Goal: Task Accomplishment & Management: Use online tool/utility

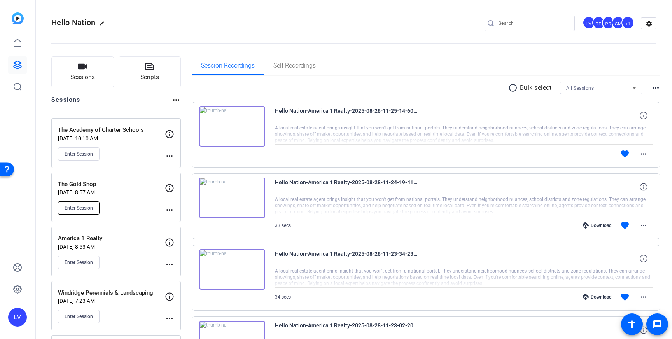
click at [97, 204] on button "Enter Session" at bounding box center [79, 207] width 42 height 13
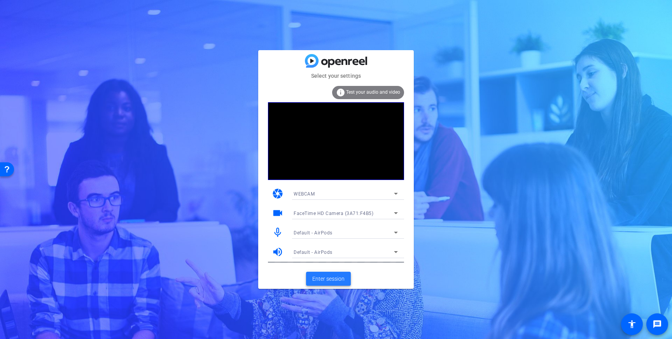
click at [325, 279] on span "Enter session" at bounding box center [328, 279] width 32 height 8
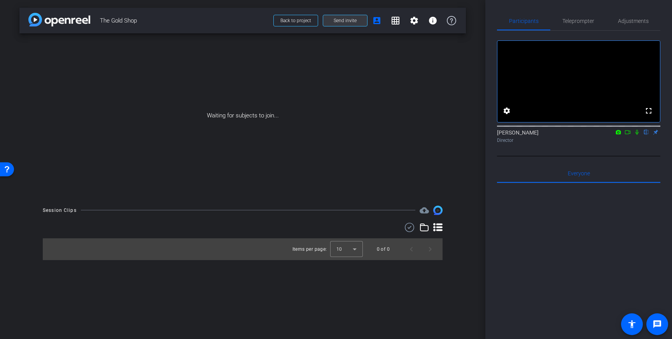
click at [351, 27] on span at bounding box center [345, 20] width 44 height 19
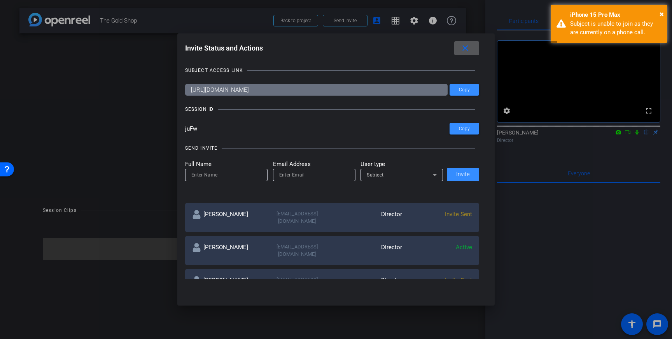
click at [0, 0] on span at bounding box center [0, 0] width 0 height 0
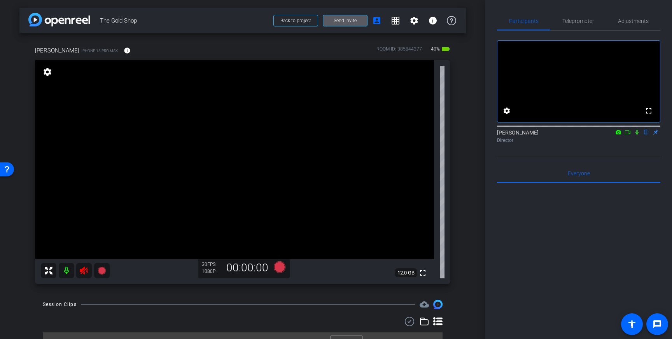
click at [84, 269] on icon at bounding box center [83, 270] width 9 height 9
click at [582, 22] on span "Teleprompter" at bounding box center [578, 20] width 32 height 5
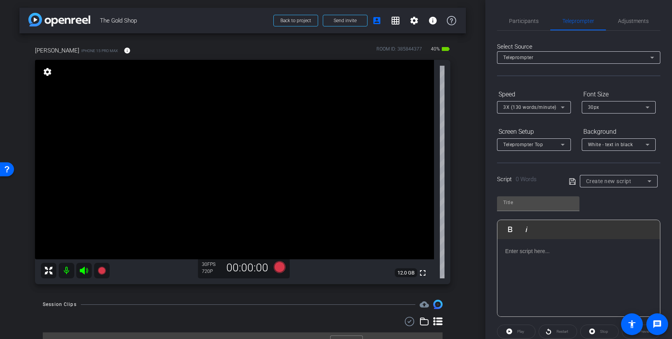
click at [565, 252] on p at bounding box center [578, 251] width 147 height 9
click at [571, 180] on icon at bounding box center [572, 181] width 7 height 9
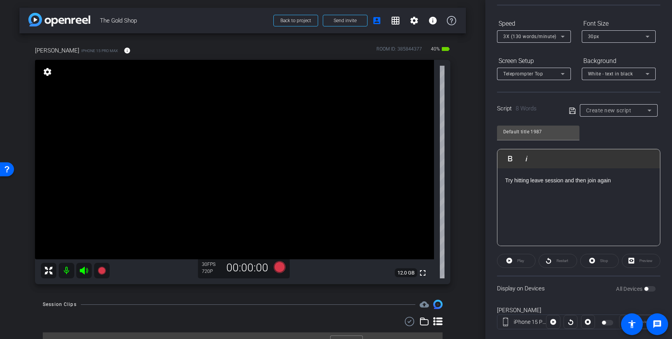
scroll to position [86, 0]
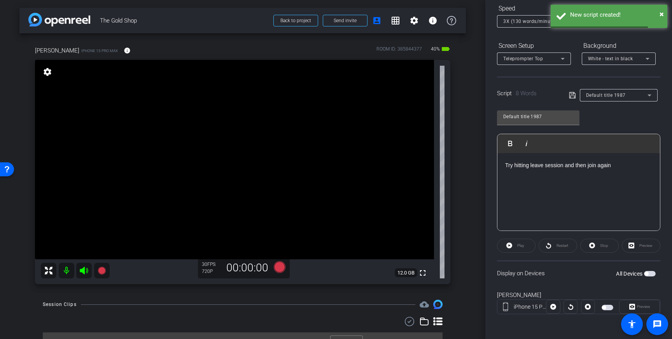
click at [649, 273] on span "button" at bounding box center [650, 273] width 12 height 5
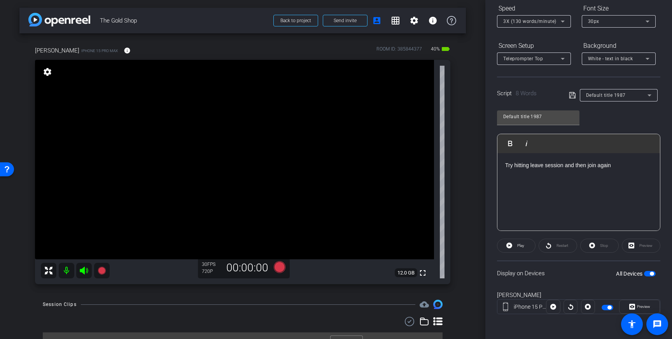
click at [651, 274] on span "button" at bounding box center [652, 274] width 4 height 4
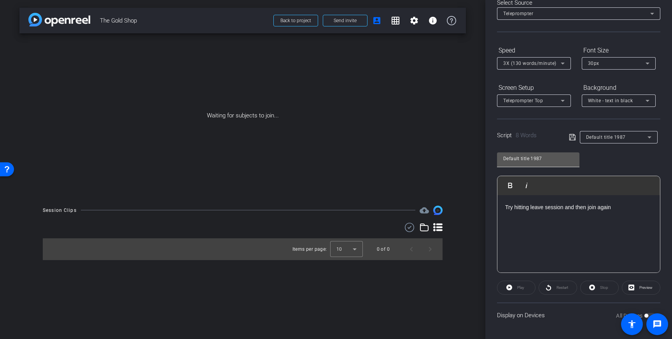
scroll to position [0, 0]
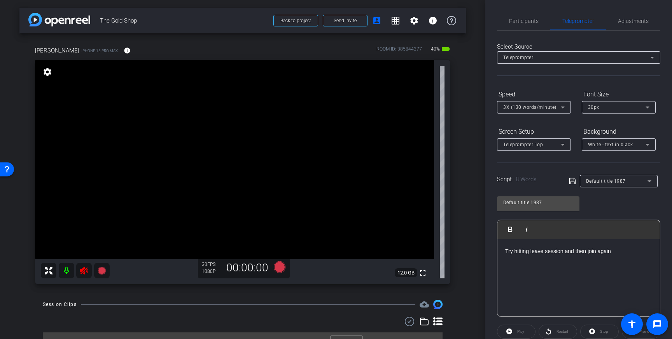
click at [83, 269] on icon at bounding box center [84, 271] width 8 height 8
click at [632, 20] on span "Adjustments" at bounding box center [633, 20] width 31 height 5
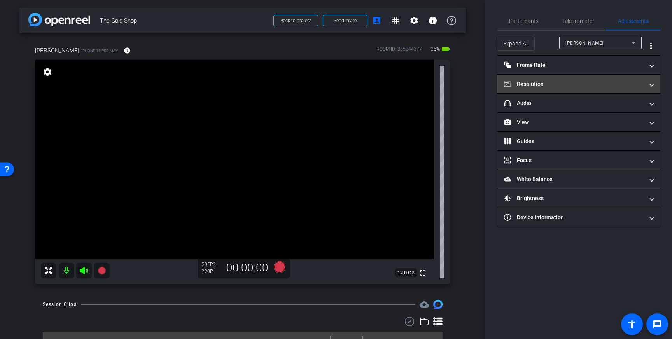
click at [598, 87] on mat-panel-title "Resolution" at bounding box center [574, 84] width 140 height 8
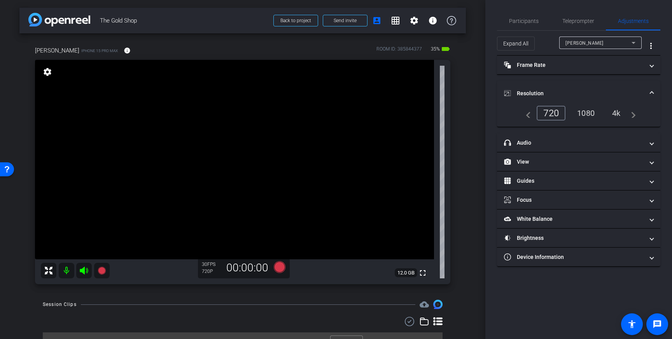
click at [619, 112] on div "4k" at bounding box center [616, 113] width 20 height 13
drag, startPoint x: 227, startPoint y: 138, endPoint x: 270, endPoint y: 269, distance: 137.7
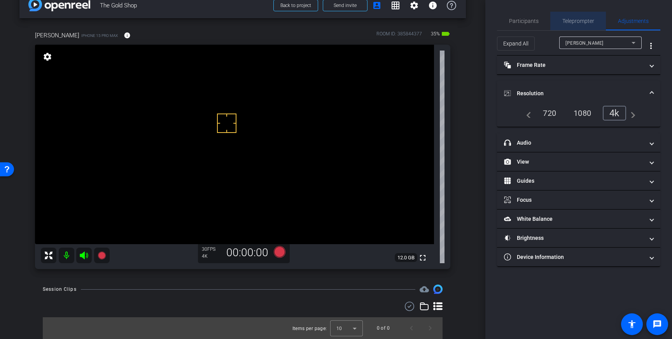
click at [580, 17] on span "Teleprompter" at bounding box center [578, 21] width 32 height 19
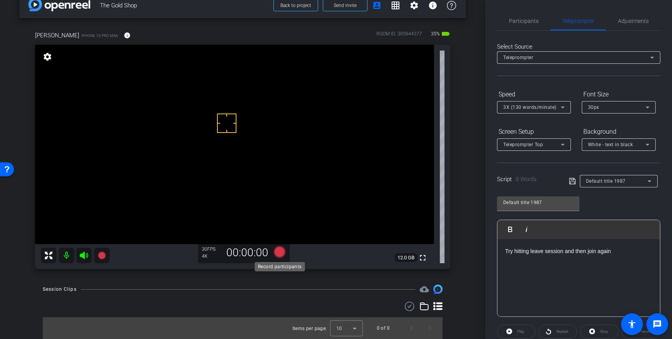
click at [279, 249] on icon at bounding box center [280, 252] width 12 height 12
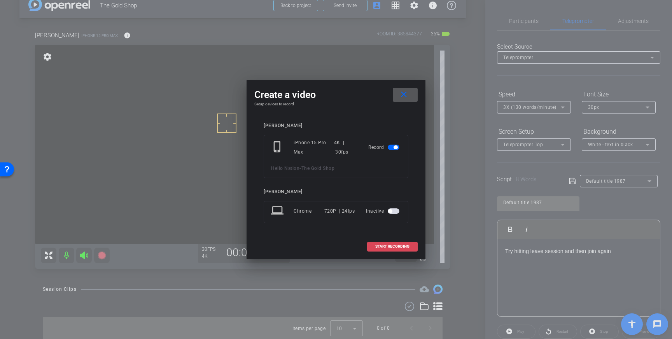
drag, startPoint x: 372, startPoint y: 243, endPoint x: 382, endPoint y: 243, distance: 9.7
click at [372, 244] on span at bounding box center [392, 246] width 50 height 19
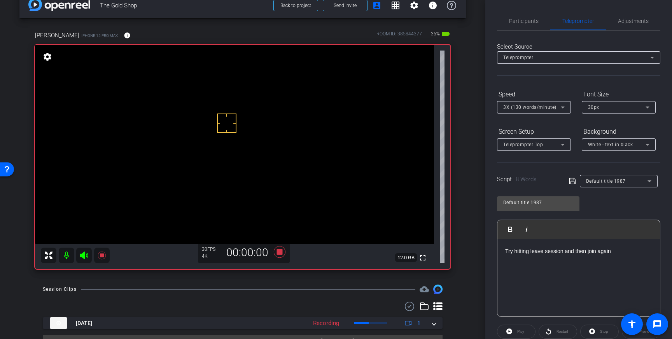
scroll to position [86, 0]
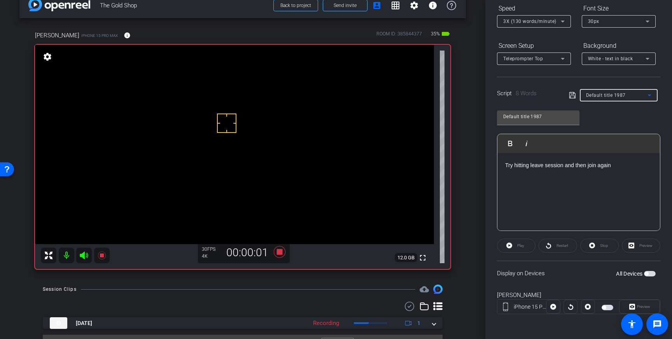
click at [631, 96] on div "Default title 1987" at bounding box center [616, 95] width 61 height 10
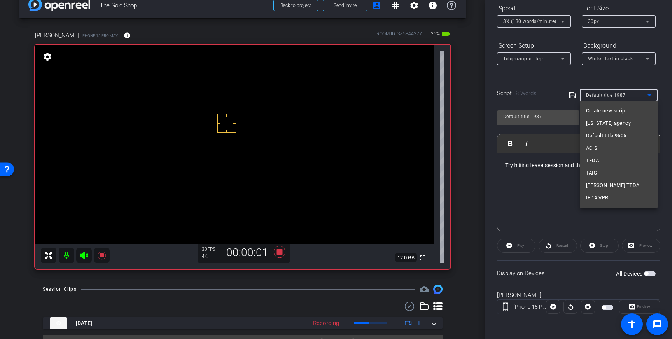
scroll to position [4685, 0]
click at [278, 253] on div at bounding box center [336, 169] width 672 height 339
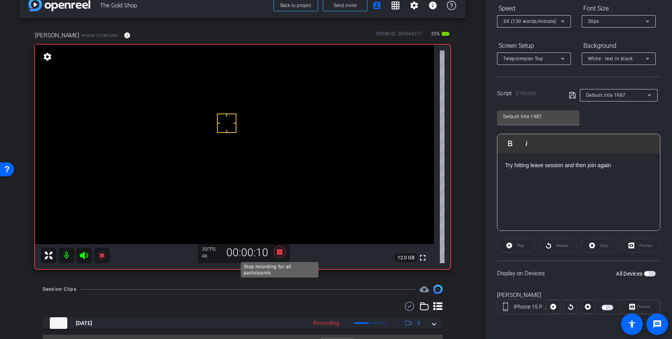
click at [280, 253] on icon at bounding box center [280, 252] width 12 height 12
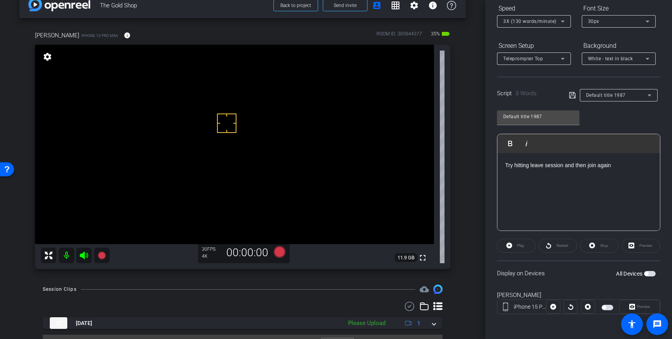
scroll to position [17, 0]
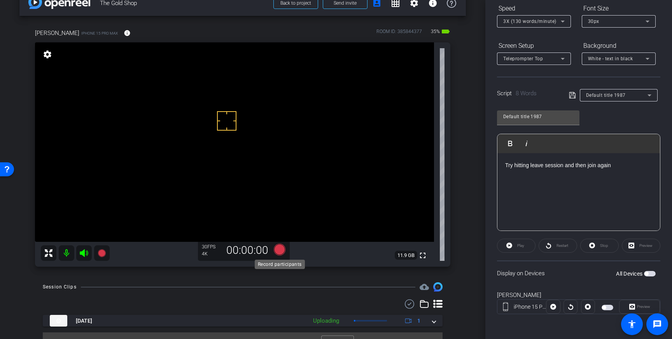
click at [279, 250] on icon at bounding box center [280, 250] width 12 height 12
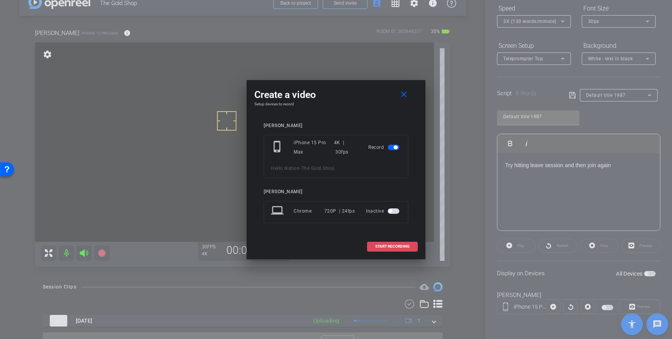
drag, startPoint x: 388, startPoint y: 244, endPoint x: 447, endPoint y: 235, distance: 60.2
click at [388, 245] on span "START RECORDING" at bounding box center [392, 247] width 34 height 4
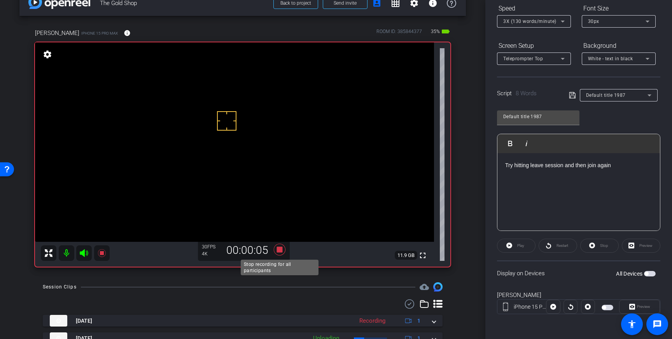
click at [279, 251] on icon at bounding box center [280, 250] width 12 height 12
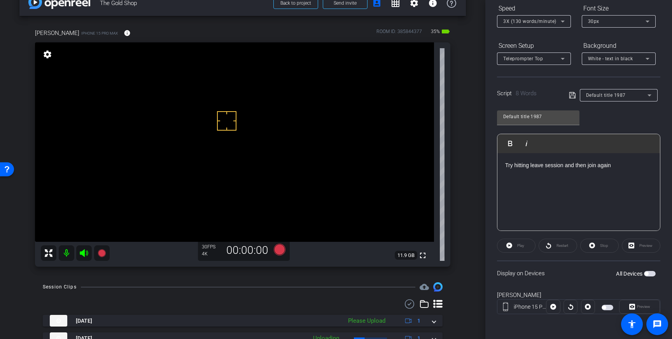
click at [617, 163] on p "Try hitting leave session and then join again" at bounding box center [578, 165] width 147 height 9
drag, startPoint x: 618, startPoint y: 166, endPoint x: 469, endPoint y: 170, distance: 148.9
click at [469, 170] on div "arrow_back The Gold Shop Back to project Send invite account_box grid_on settin…" at bounding box center [336, 169] width 672 height 339
drag, startPoint x: 620, startPoint y: 168, endPoint x: 506, endPoint y: 162, distance: 114.0
click at [506, 162] on p "Try hitting leave session and then join again" at bounding box center [578, 165] width 147 height 9
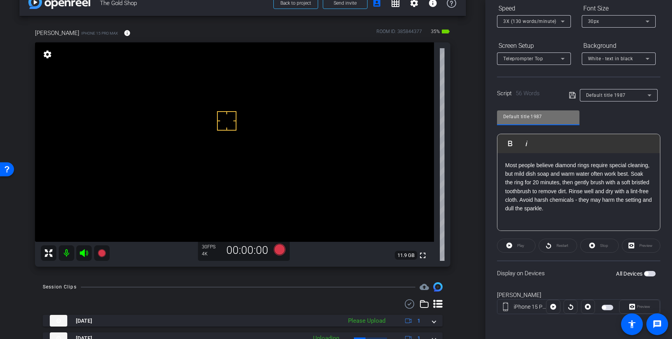
drag, startPoint x: 552, startPoint y: 119, endPoint x: 489, endPoint y: 112, distance: 63.3
click at [489, 112] on div "Participants Teleprompter Adjustments settings Louis Voss flip Director Everyon…" at bounding box center [578, 169] width 187 height 339
type input "Gold shop"
drag, startPoint x: 572, startPoint y: 94, endPoint x: 637, endPoint y: 179, distance: 107.6
click at [572, 94] on icon at bounding box center [572, 95] width 7 height 9
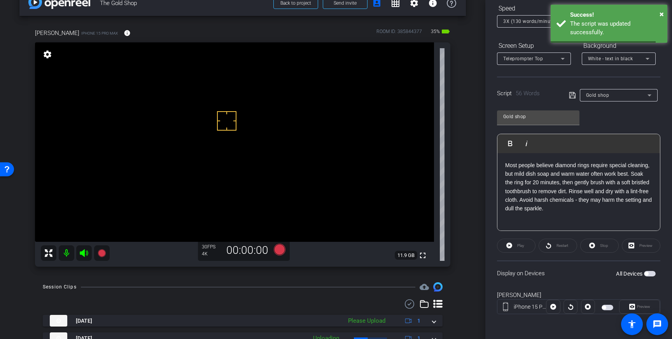
click at [645, 272] on span "button" at bounding box center [646, 274] width 4 height 4
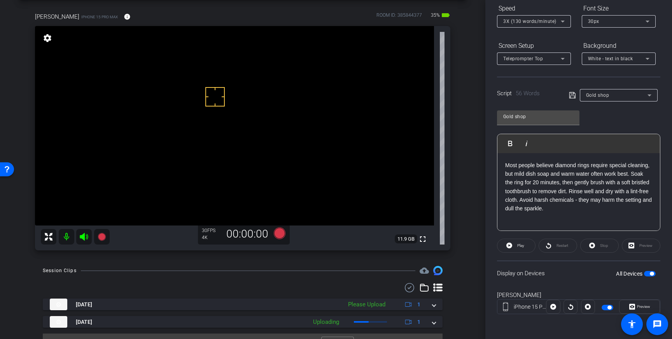
drag, startPoint x: 215, startPoint y: 96, endPoint x: 223, endPoint y: 119, distance: 23.6
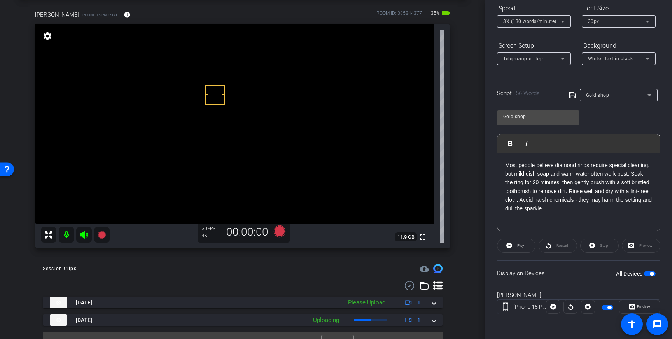
scroll to position [35, 0]
click at [279, 234] on icon at bounding box center [280, 232] width 12 height 12
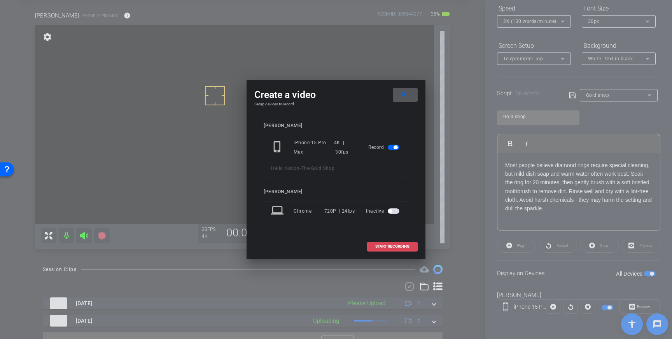
click at [389, 239] on span at bounding box center [392, 246] width 50 height 19
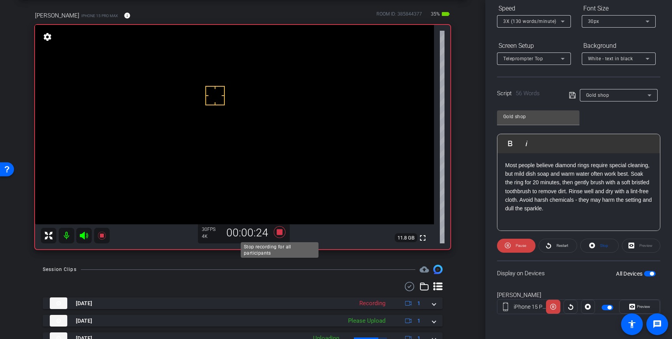
click at [279, 231] on icon at bounding box center [280, 232] width 12 height 12
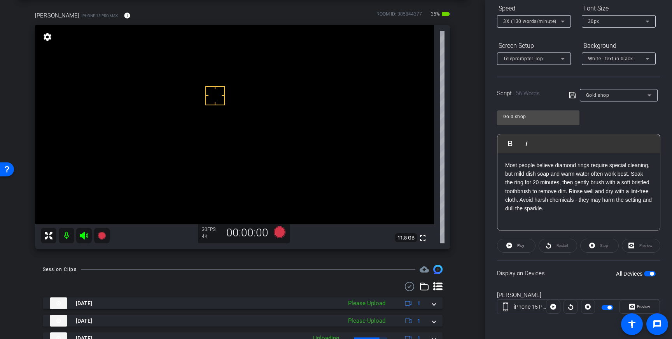
scroll to position [86, 0]
click at [279, 231] on icon at bounding box center [280, 232] width 12 height 12
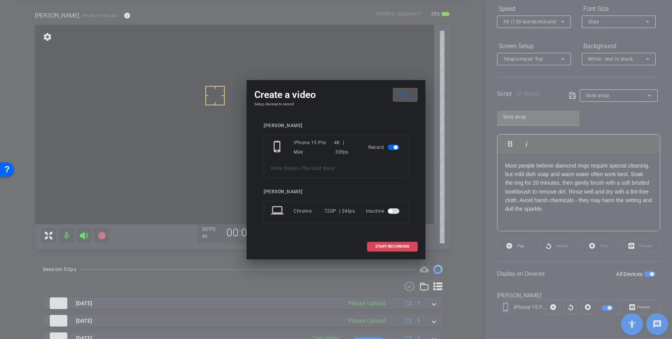
click at [396, 245] on span "START RECORDING" at bounding box center [392, 247] width 34 height 4
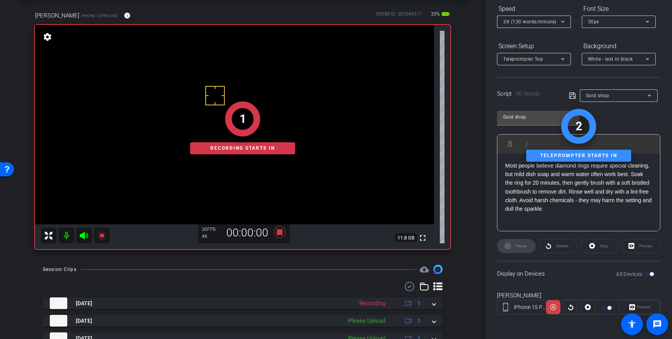
click at [276, 233] on div "1 Recording starts in" at bounding box center [242, 127] width 415 height 243
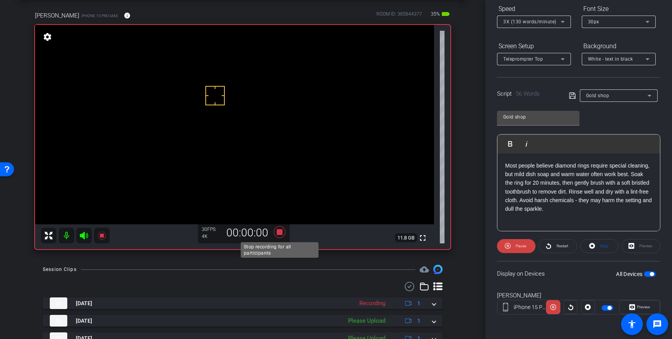
click at [279, 233] on icon at bounding box center [280, 232] width 12 height 12
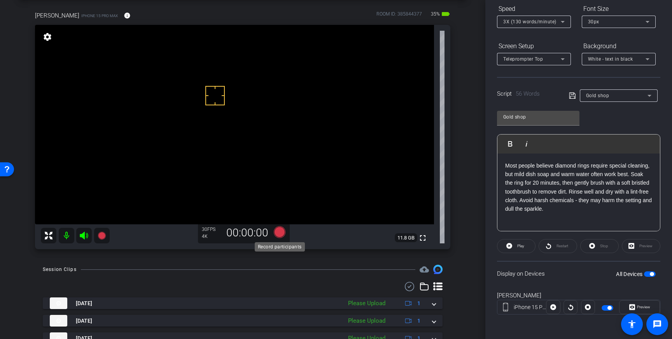
click at [278, 234] on icon at bounding box center [280, 232] width 12 height 12
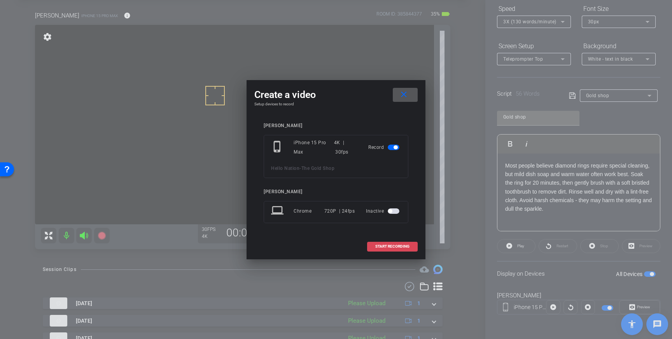
click at [387, 245] on span "START RECORDING" at bounding box center [392, 247] width 34 height 4
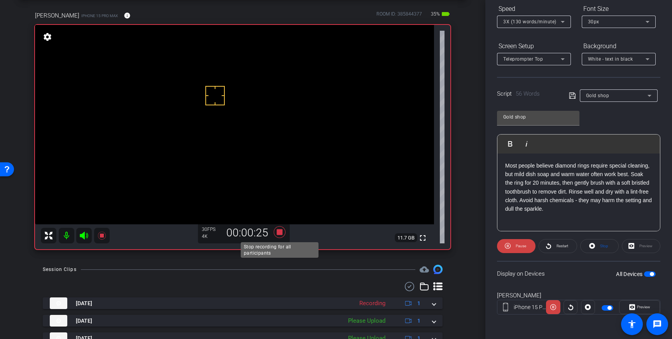
click at [281, 233] on icon at bounding box center [280, 232] width 12 height 12
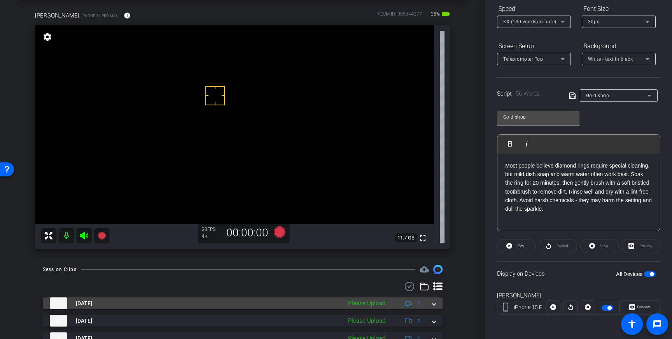
click at [437, 307] on mat-expansion-panel-header "Aug 28, 2025 Please Upload 1" at bounding box center [243, 303] width 400 height 12
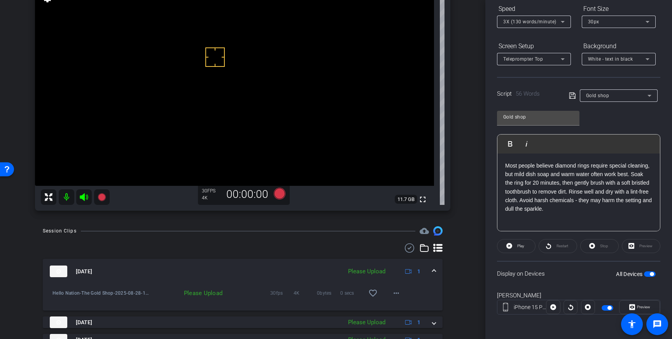
scroll to position [79, 0]
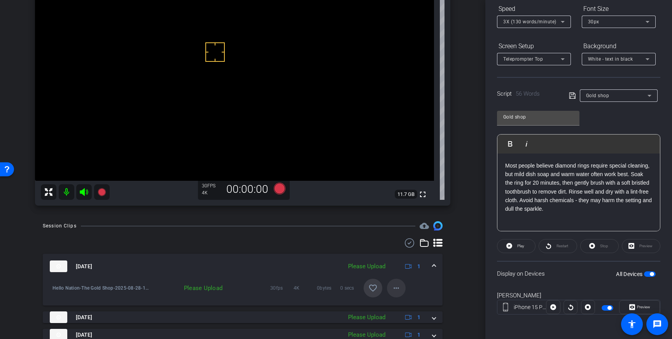
drag, startPoint x: 374, startPoint y: 288, endPoint x: 400, endPoint y: 286, distance: 26.2
click at [374, 288] on mat-icon "favorite_border" at bounding box center [372, 287] width 9 height 9
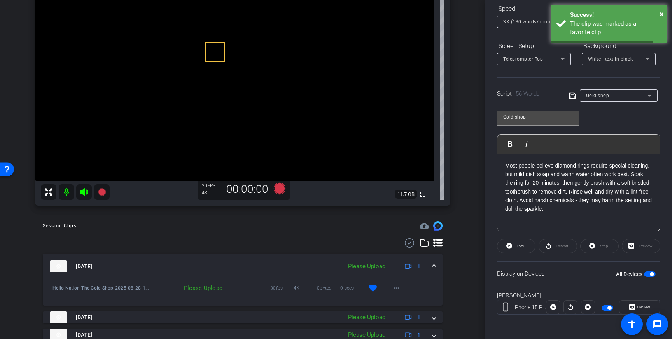
click at [435, 268] on span at bounding box center [433, 266] width 3 height 8
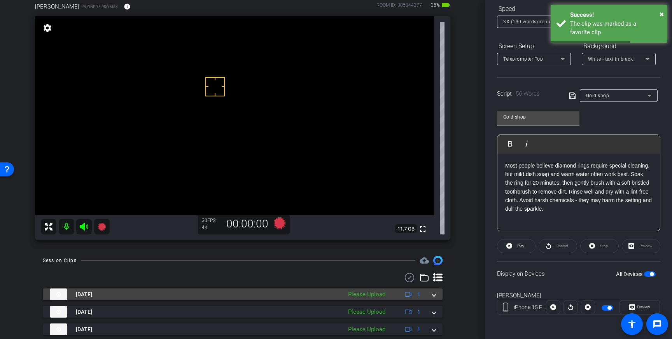
scroll to position [40, 0]
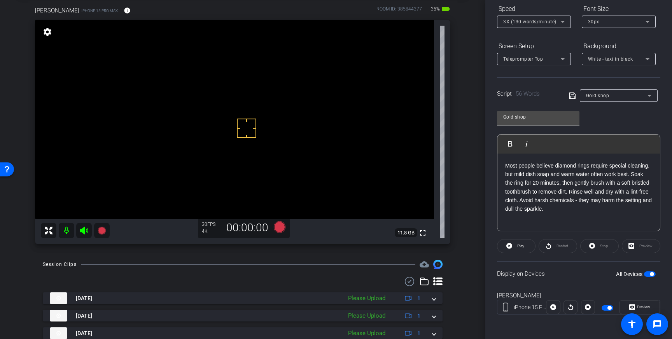
drag, startPoint x: 219, startPoint y: 103, endPoint x: 222, endPoint y: 114, distance: 11.4
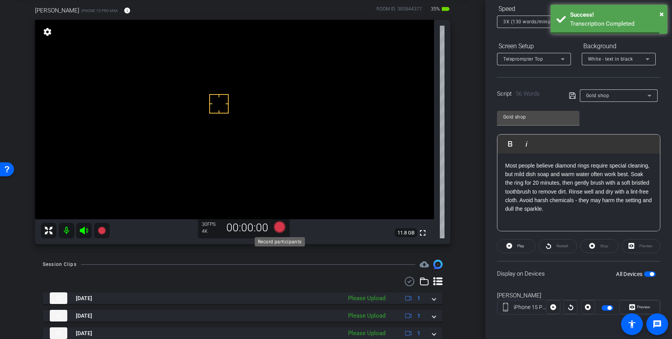
click at [279, 229] on icon at bounding box center [280, 227] width 12 height 12
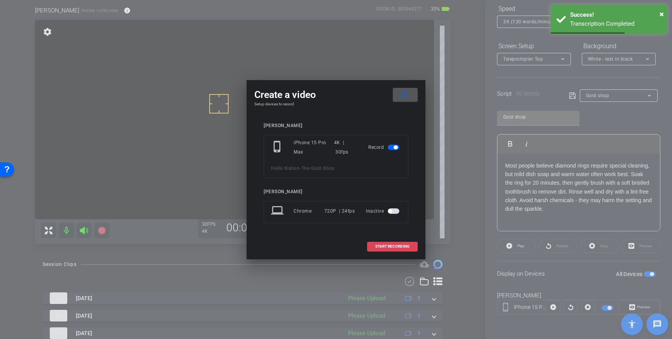
click at [405, 246] on span "START RECORDING" at bounding box center [392, 247] width 34 height 4
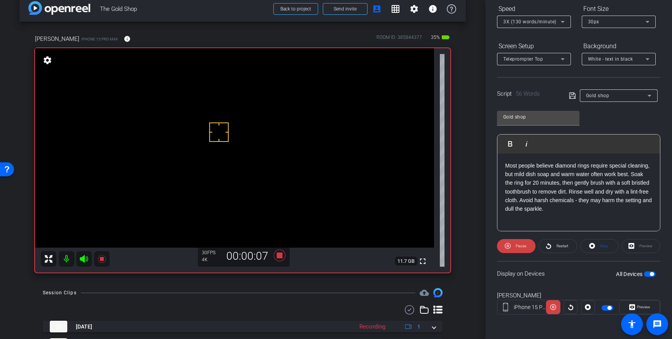
scroll to position [11, 0]
click at [275, 259] on icon at bounding box center [279, 256] width 19 height 14
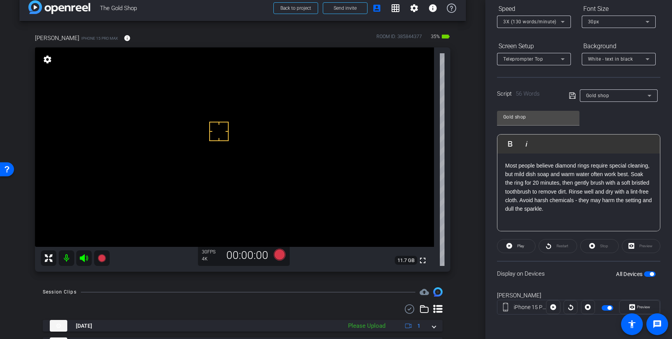
scroll to position [9, 0]
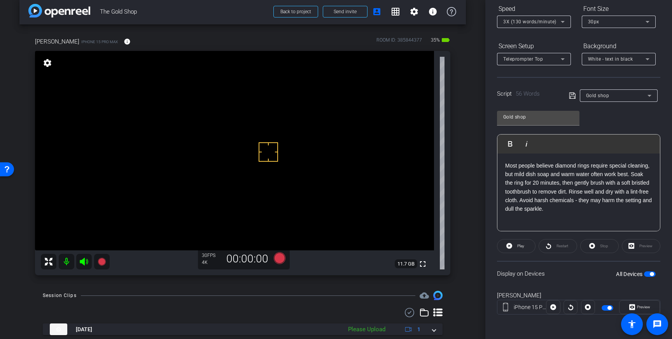
drag, startPoint x: 210, startPoint y: 122, endPoint x: 233, endPoint y: 160, distance: 44.8
click at [280, 260] on icon at bounding box center [280, 258] width 12 height 12
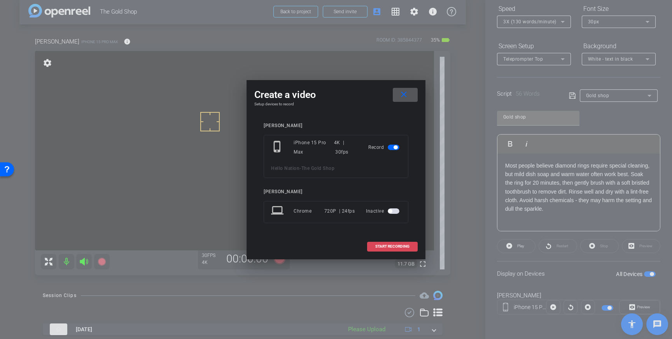
click at [397, 250] on span at bounding box center [392, 246] width 50 height 19
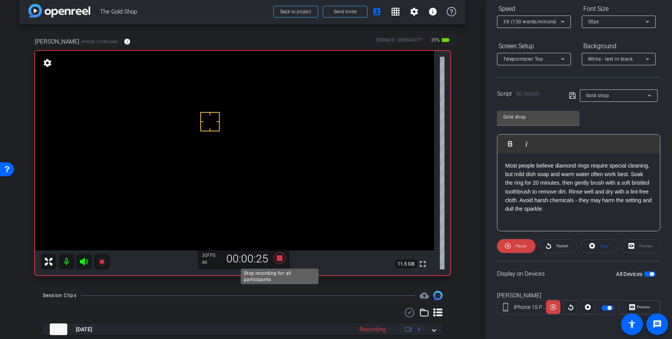
click at [279, 259] on icon at bounding box center [280, 258] width 12 height 12
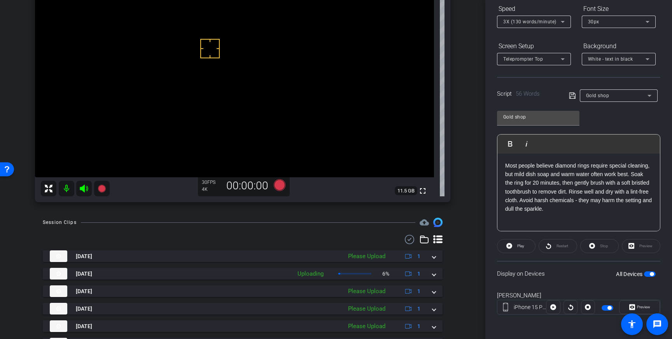
scroll to position [86, 0]
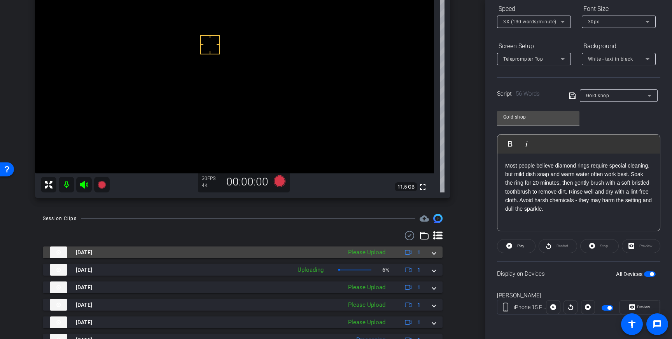
click at [433, 255] on span at bounding box center [433, 252] width 3 height 8
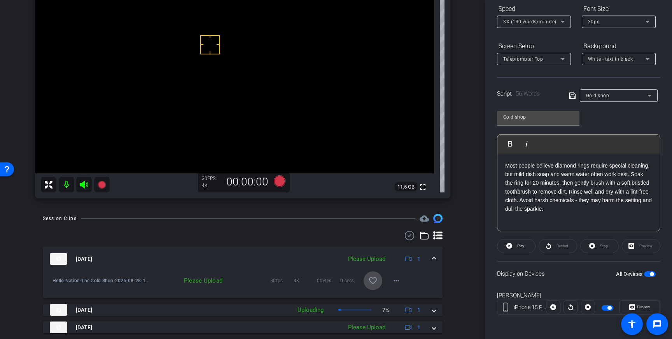
click at [376, 283] on mat-icon "favorite_border" at bounding box center [372, 280] width 9 height 9
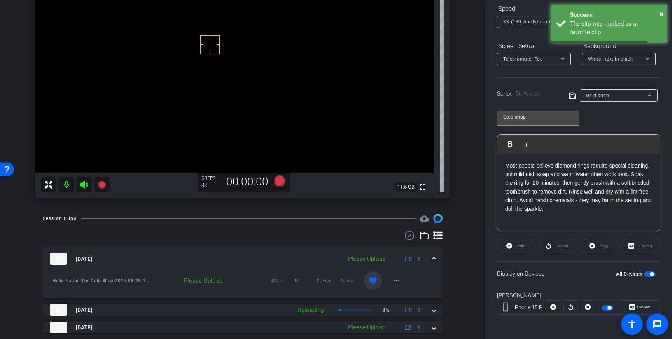
click at [440, 258] on mat-expansion-panel-header "Aug 28, 2025 Please Upload 1" at bounding box center [243, 258] width 400 height 25
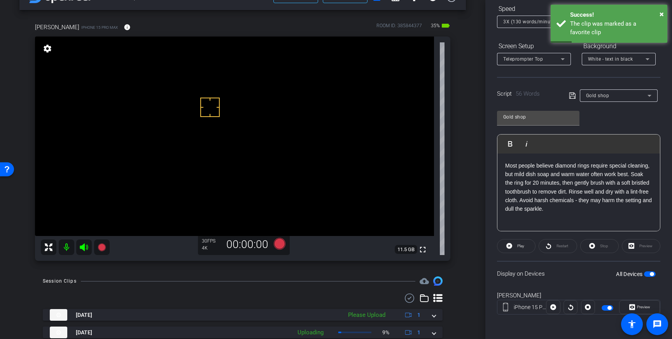
scroll to position [0, 0]
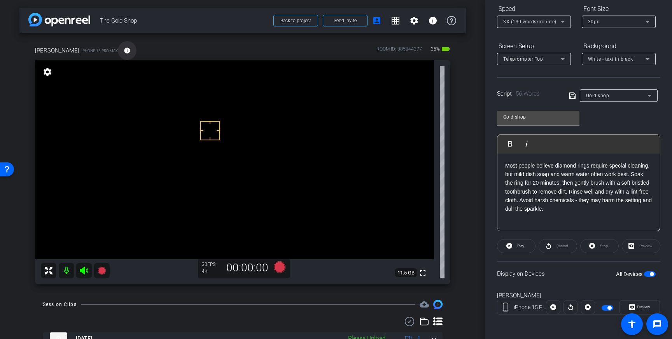
click at [124, 48] on mat-icon "info" at bounding box center [127, 50] width 7 height 7
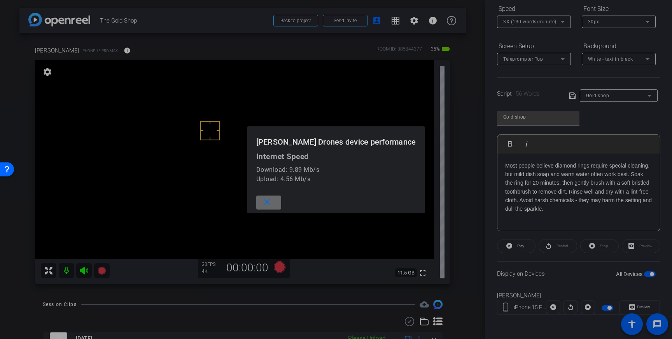
click at [272, 205] on mat-icon "close" at bounding box center [267, 202] width 10 height 10
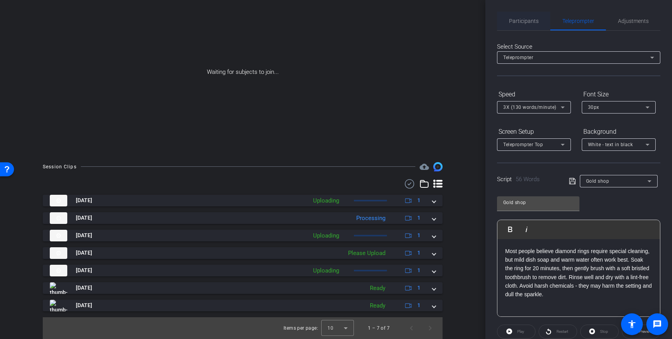
click at [533, 22] on span "Participants" at bounding box center [524, 20] width 30 height 5
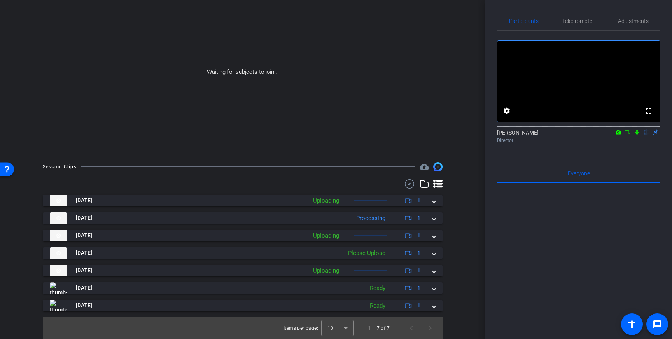
click at [637, 135] on icon at bounding box center [637, 131] width 6 height 5
click at [626, 135] on icon at bounding box center [627, 131] width 6 height 5
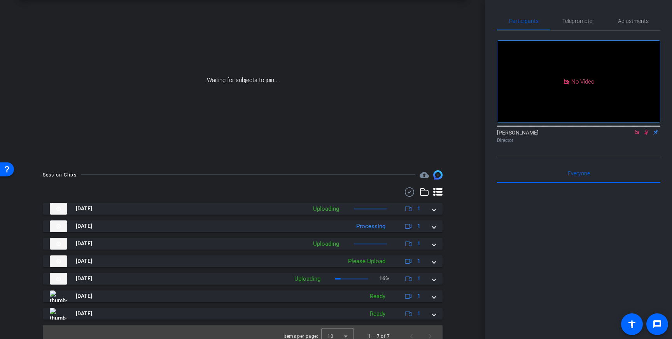
scroll to position [44, 0]
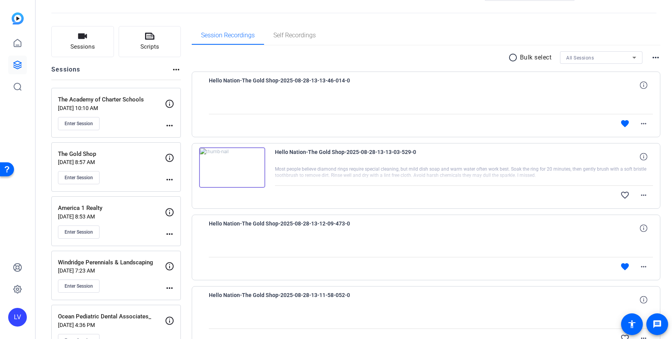
scroll to position [17, 0]
